Goal: Task Accomplishment & Management: Complete application form

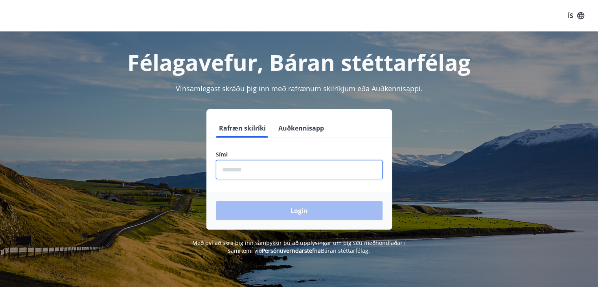
click at [252, 177] on input "phone" at bounding box center [299, 169] width 167 height 19
type input "*"
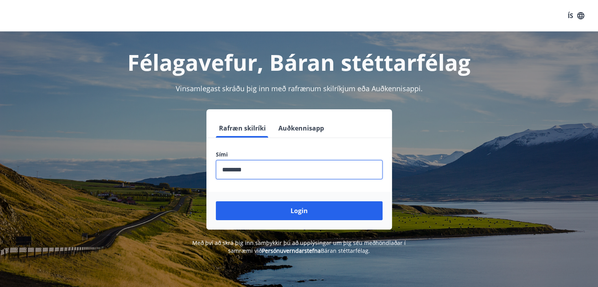
type input "********"
click at [216, 201] on button "Login" at bounding box center [299, 210] width 167 height 19
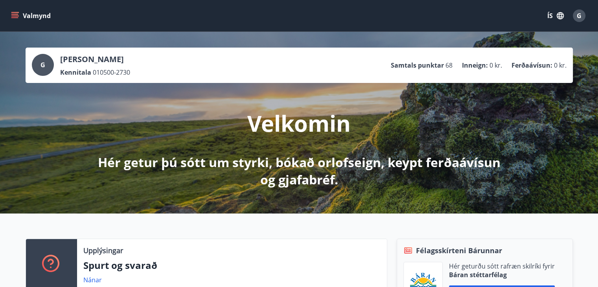
drag, startPoint x: 70, startPoint y: 117, endPoint x: 16, endPoint y: 19, distance: 111.5
click at [16, 21] on button "Valmynd" at bounding box center [31, 16] width 44 height 14
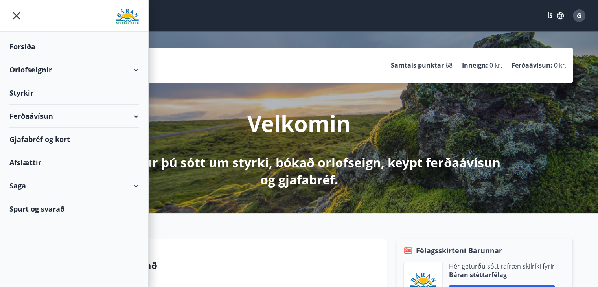
click at [33, 95] on div "Styrkir" at bounding box center [73, 92] width 129 height 23
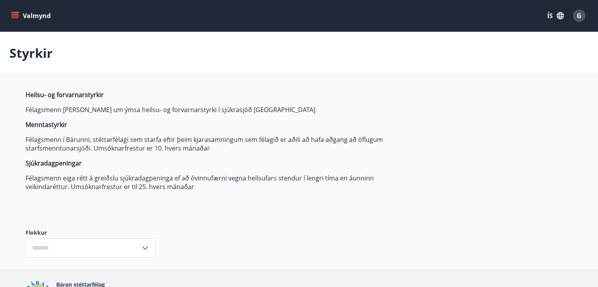
type input "***"
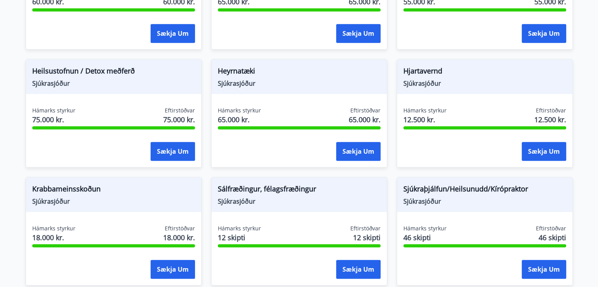
scroll to position [458, 0]
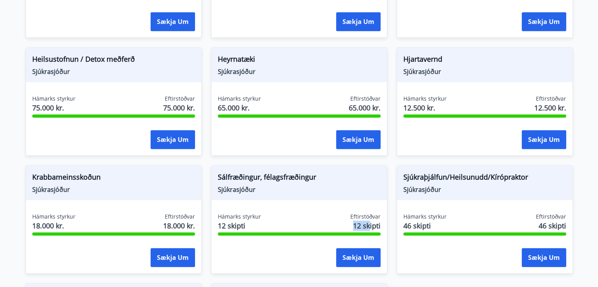
drag, startPoint x: 352, startPoint y: 225, endPoint x: 376, endPoint y: 223, distance: 23.6
click at [376, 223] on span "12 skipti" at bounding box center [367, 225] width 28 height 10
click at [384, 224] on div "Hámarks styrkur 12 skipti Eftirstöðvar 12 skipti Sækja um" at bounding box center [298, 241] width 175 height 57
drag, startPoint x: 384, startPoint y: 224, endPoint x: 354, endPoint y: 230, distance: 30.5
click at [354, 230] on div "Hámarks styrkur 12 skipti Eftirstöðvar 12 skipti Sækja um" at bounding box center [298, 241] width 175 height 57
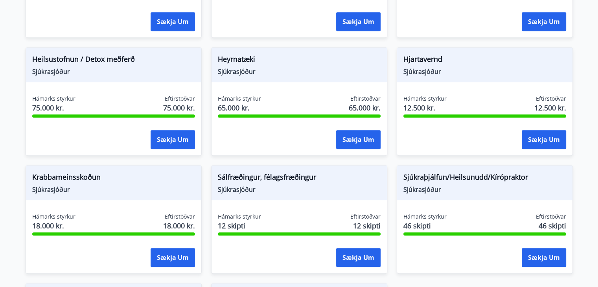
click at [336, 219] on div "Hámarks styrkur 12 skipti Eftirstöðvar 12 skipti" at bounding box center [299, 223] width 163 height 20
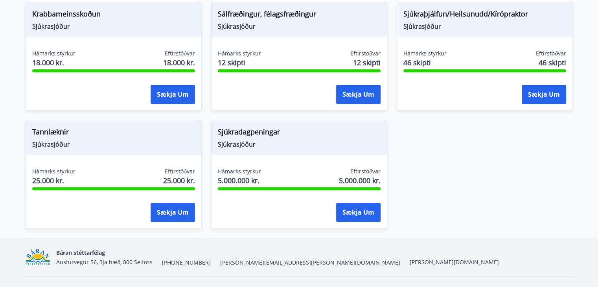
scroll to position [637, 0]
